Goal: Information Seeking & Learning: Learn about a topic

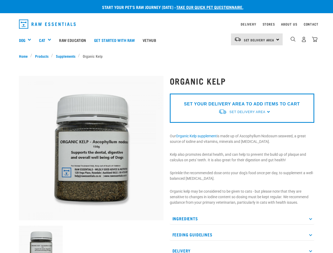
click at [27, 40] on div "Dog" at bounding box center [27, 40] width 16 height 21
click at [47, 40] on div "Cat" at bounding box center [47, 40] width 16 height 21
click at [257, 39] on span "Set Delivery Area" at bounding box center [259, 40] width 31 height 2
click at [293, 39] on img "dropdown navigation" at bounding box center [293, 39] width 5 height 5
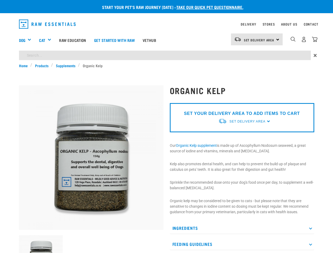
click at [41, 240] on img at bounding box center [41, 257] width 44 height 44
click at [242, 112] on p "SET YOUR DELIVERY AREA TO ADD ITEMS TO CART" at bounding box center [242, 114] width 116 height 6
click at [242, 219] on div "Organic Kelp" at bounding box center [242, 180] width 151 height 205
click at [242, 235] on div "Ingredients Adcophyllum Nodosum Seaweed (harvested in [GEOGRAPHIC_DATA]) Feedin…" at bounding box center [242, 244] width 145 height 44
click at [242, 249] on p "Feeding Guidelines" at bounding box center [242, 245] width 145 height 12
